Goal: Obtain resource: Obtain resource

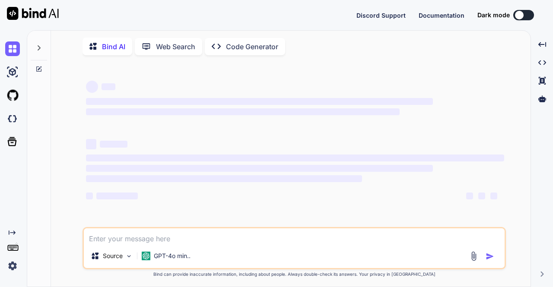
click at [473, 261] on img at bounding box center [473, 256] width 10 height 10
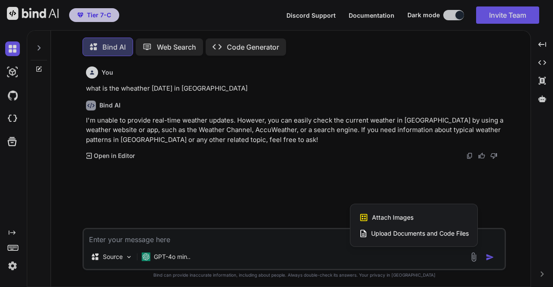
scroll to position [3, 0]
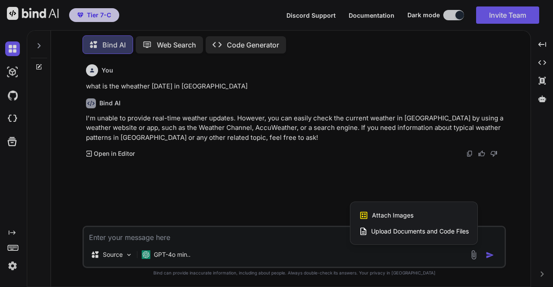
click at [402, 232] on span "Upload Documents and Code Files" at bounding box center [420, 231] width 98 height 9
type textarea "x"
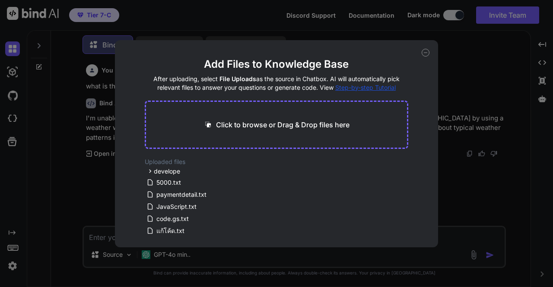
click at [300, 127] on p "Click to browse or Drag & Drop files here" at bounding box center [282, 125] width 133 height 10
type input "C:\fakepath\Date Code Issue Action PET8 (Steerco) Rev2.pdf"
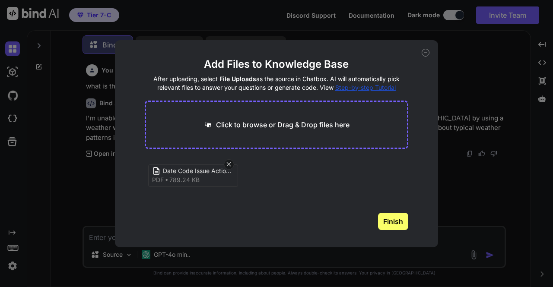
click at [385, 226] on button "Finish" at bounding box center [393, 221] width 30 height 17
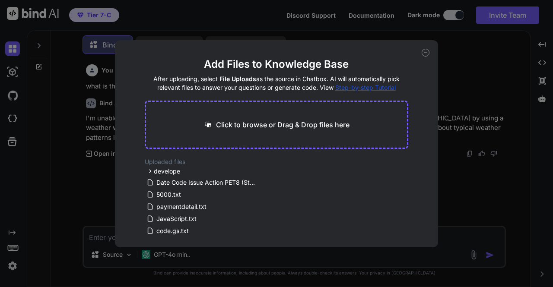
click at [428, 53] on icon at bounding box center [425, 53] width 8 height 8
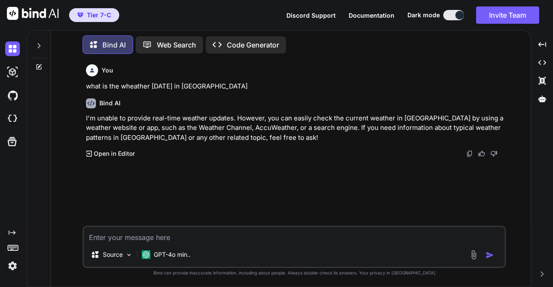
click at [205, 241] on textarea at bounding box center [294, 235] width 421 height 16
click at [472, 256] on img at bounding box center [473, 255] width 10 height 10
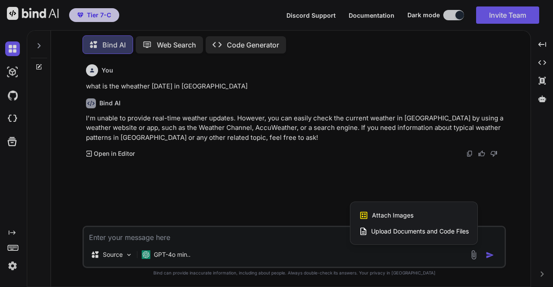
click at [385, 234] on span "Upload Documents and Code Files" at bounding box center [420, 231] width 98 height 9
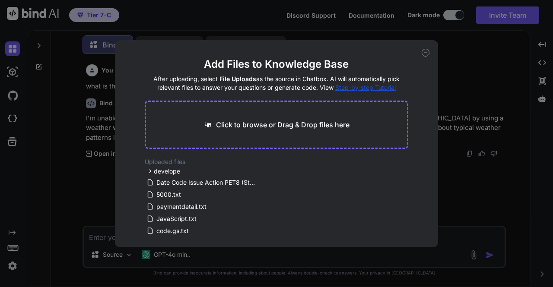
click at [296, 127] on p "Click to browse or Drag & Drop files here" at bounding box center [282, 125] width 133 height 10
type input "C:\fakepath\Date Code Issue Action PET8 (Steerco) Rev2.pdf"
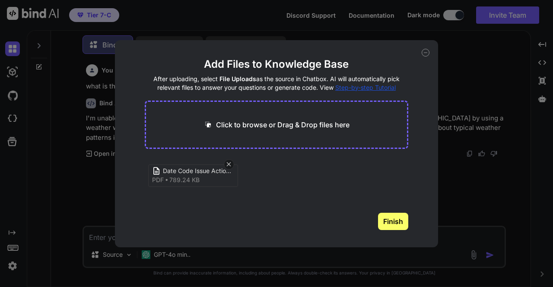
click at [389, 221] on button "Finish" at bounding box center [393, 221] width 30 height 17
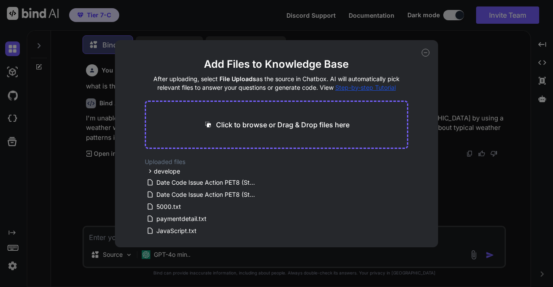
drag, startPoint x: 380, startPoint y: 88, endPoint x: 355, endPoint y: 81, distance: 26.1
click at [355, 81] on h4 "After uploading, select File Uploads as the source in Chatbox. AI will automati…" at bounding box center [277, 83] width 264 height 17
click at [356, 88] on span "Step-by-step Tutorial" at bounding box center [365, 87] width 60 height 7
click at [495, 185] on div "Add Files to Knowledge Base After uploading, select File Uploads as the source …" at bounding box center [276, 143] width 553 height 287
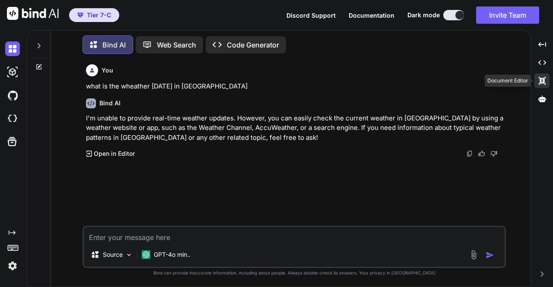
click at [541, 82] on icon "Created with Pixso." at bounding box center [542, 81] width 8 height 8
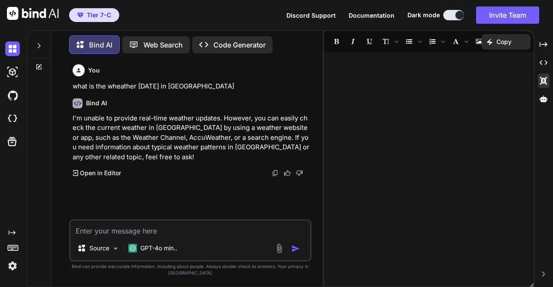
click at [381, 79] on div at bounding box center [428, 171] width 209 height 228
click at [545, 85] on div "Created with Pixso." at bounding box center [544, 80] width 12 height 15
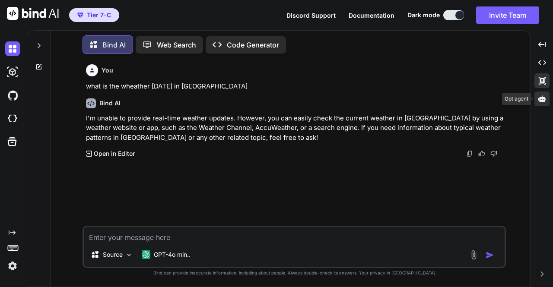
click at [543, 101] on icon at bounding box center [542, 98] width 8 height 6
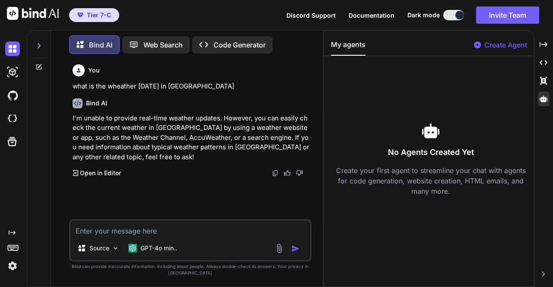
click at [161, 47] on p "Web Search" at bounding box center [162, 45] width 39 height 10
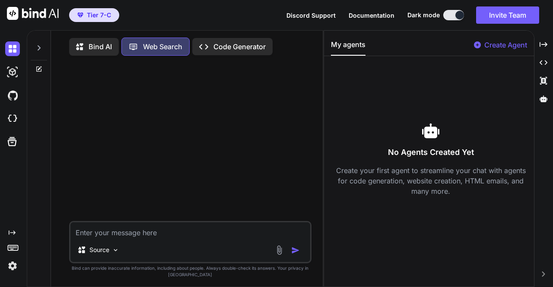
scroll to position [3, 0]
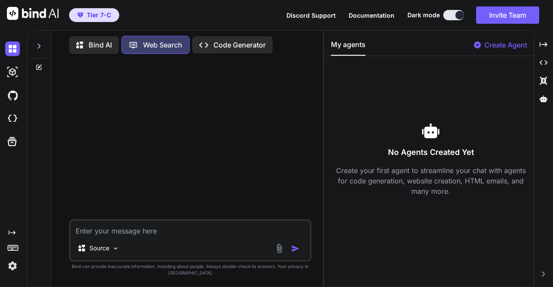
click at [112, 46] on div "Bind AI" at bounding box center [94, 45] width 50 height 18
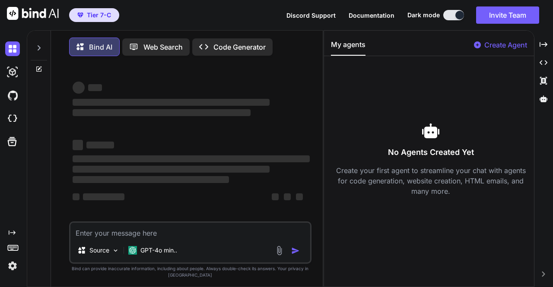
scroll to position [3, 0]
